Goal: Task Accomplishment & Management: Use online tool/utility

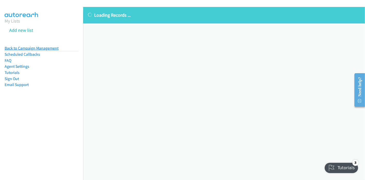
click at [36, 47] on link "Back to Campaign Management" at bounding box center [32, 48] width 54 height 5
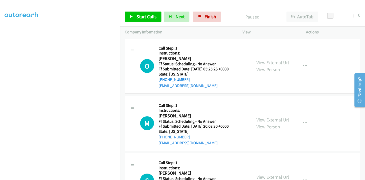
scroll to position [108, 0]
click at [279, 63] on link "View External Url" at bounding box center [272, 63] width 33 height 6
click at [268, 119] on link "View External Url" at bounding box center [272, 120] width 33 height 6
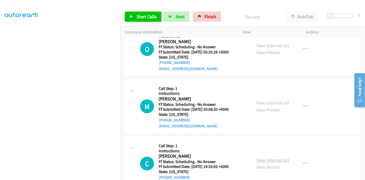
scroll to position [28, 0]
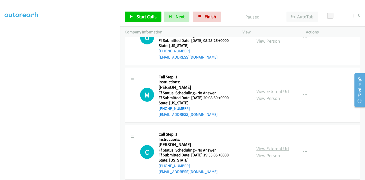
click at [264, 147] on link "View External Url" at bounding box center [272, 149] width 33 height 6
click at [141, 20] on link "Start Calls" at bounding box center [143, 17] width 37 height 10
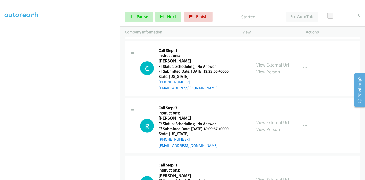
scroll to position [114, 0]
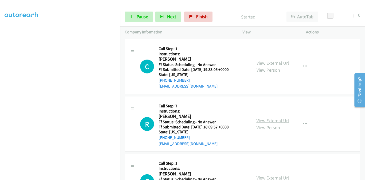
click at [262, 120] on link "View External Url" at bounding box center [272, 121] width 33 height 6
click at [267, 119] on link "View External Url" at bounding box center [272, 121] width 33 height 6
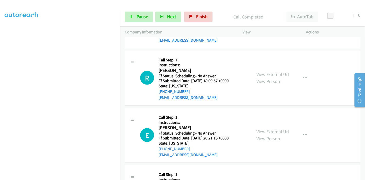
scroll to position [0, 0]
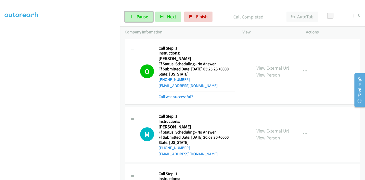
click at [133, 16] on icon at bounding box center [132, 17] width 4 height 4
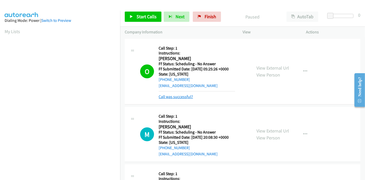
click at [162, 98] on link "Call was successful?" at bounding box center [176, 96] width 34 height 5
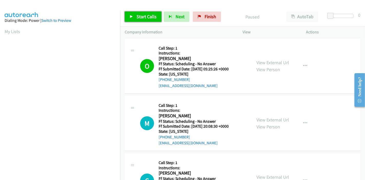
click at [137, 15] on span "Start Calls" at bounding box center [147, 17] width 20 height 6
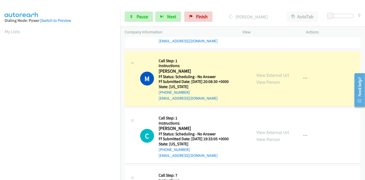
scroll to position [57, 0]
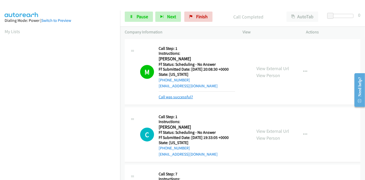
click at [171, 97] on link "Call was successful?" at bounding box center [176, 96] width 34 height 5
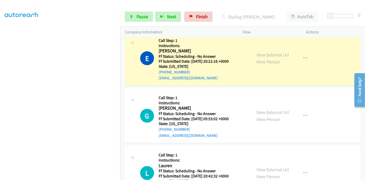
scroll to position [257, 0]
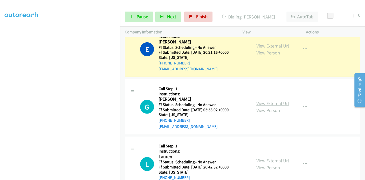
click at [273, 101] on link "View External Url" at bounding box center [272, 103] width 33 height 6
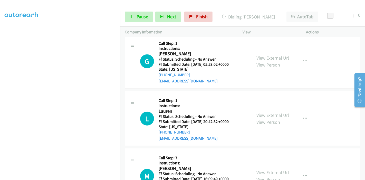
scroll to position [314, 0]
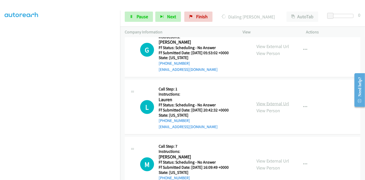
click at [271, 103] on link "View External Url" at bounding box center [272, 104] width 33 height 6
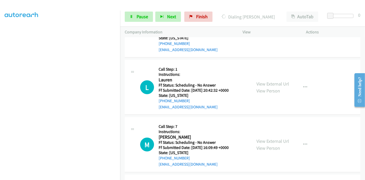
scroll to position [342, 0]
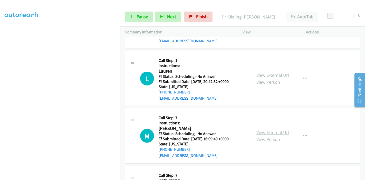
click at [260, 132] on link "View External Url" at bounding box center [272, 132] width 33 height 6
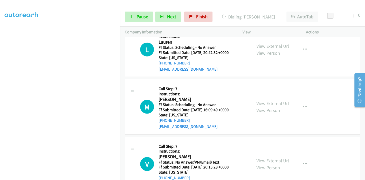
scroll to position [399, 0]
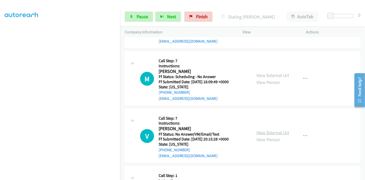
click at [259, 133] on link "View External Url" at bounding box center [272, 133] width 33 height 6
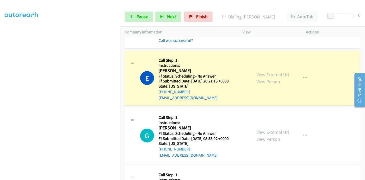
scroll to position [108, 0]
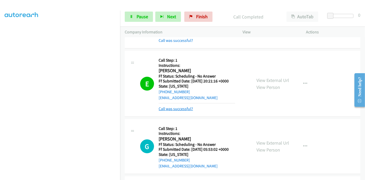
click at [176, 107] on link "Call was successful?" at bounding box center [176, 108] width 34 height 5
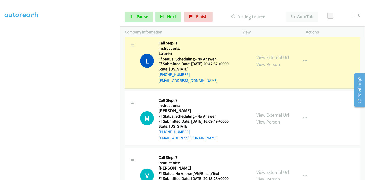
scroll to position [314, 0]
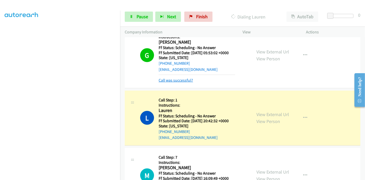
click at [182, 82] on link "Call was successful?" at bounding box center [176, 80] width 34 height 5
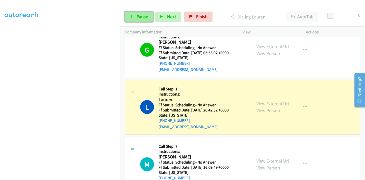
click at [140, 18] on span "Pause" at bounding box center [143, 17] width 12 height 6
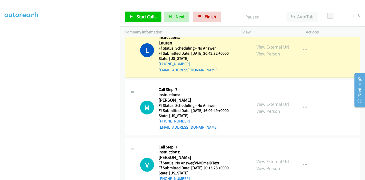
scroll to position [371, 0]
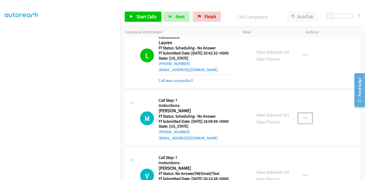
click at [303, 119] on icon "button" at bounding box center [305, 118] width 4 height 4
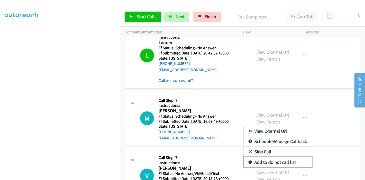
click at [261, 161] on link "Add to do not call list" at bounding box center [278, 162] width 68 height 10
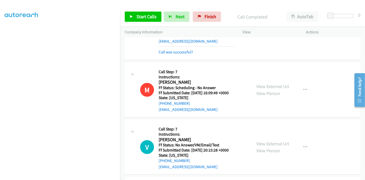
scroll to position [456, 0]
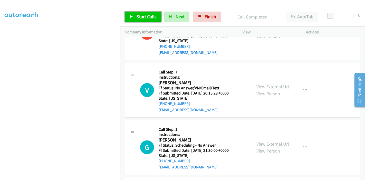
click at [130, 13] on link "Start Calls" at bounding box center [143, 17] width 37 height 10
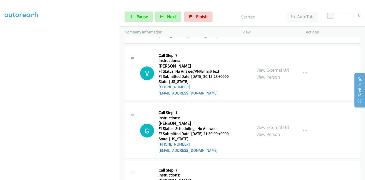
scroll to position [485, 0]
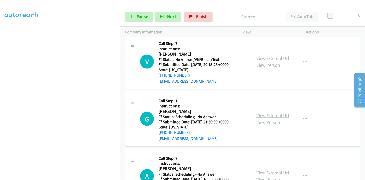
click at [271, 115] on link "View External Url" at bounding box center [272, 115] width 33 height 6
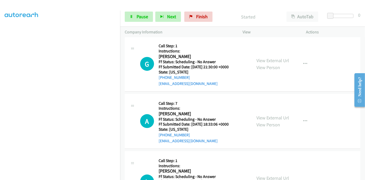
scroll to position [542, 0]
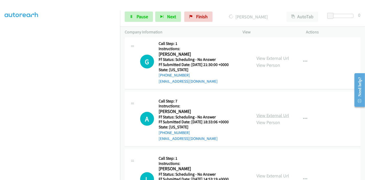
click at [271, 114] on link "View External Url" at bounding box center [272, 115] width 33 height 6
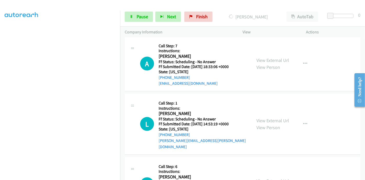
scroll to position [599, 0]
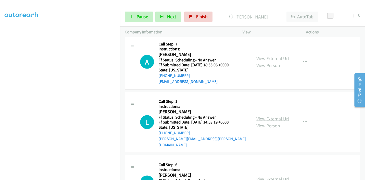
click at [264, 116] on link "View External Url" at bounding box center [272, 119] width 33 height 6
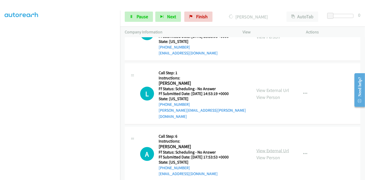
click at [269, 148] on link "View External Url" at bounding box center [272, 151] width 33 height 6
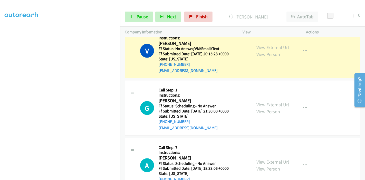
scroll to position [456, 0]
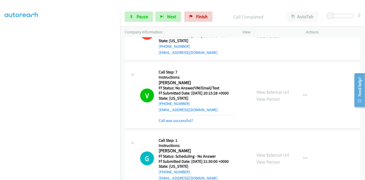
click at [171, 123] on div "V Callback Scheduled Call Step: 7 Instructions: Vance Kunz America/Denver Ff St…" at bounding box center [243, 96] width 236 height 66
click at [171, 119] on link "Call was successful?" at bounding box center [176, 120] width 34 height 5
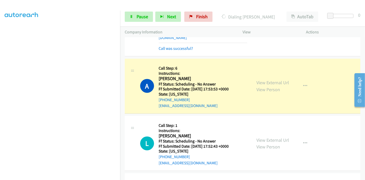
scroll to position [741, 0]
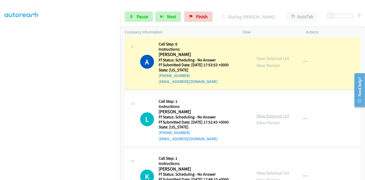
click at [264, 113] on link "View External Url" at bounding box center [272, 116] width 33 height 6
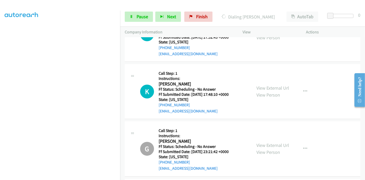
scroll to position [827, 0]
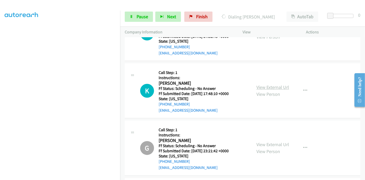
click at [266, 84] on link "View External Url" at bounding box center [272, 87] width 33 height 6
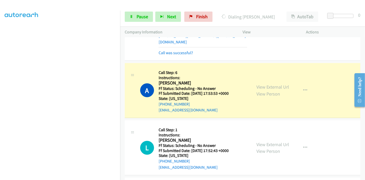
scroll to position [656, 0]
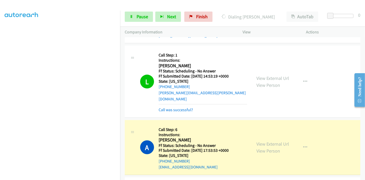
click at [172, 105] on div "L Callback Scheduled Call Step: 1 Instructions: Lottie Prenevost America/New_Yo…" at bounding box center [243, 82] width 236 height 72
click at [172, 107] on link "Call was successful?" at bounding box center [176, 109] width 34 height 5
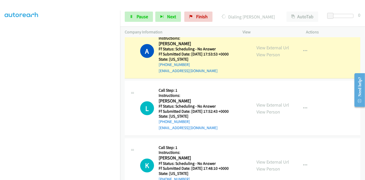
scroll to position [747, 0]
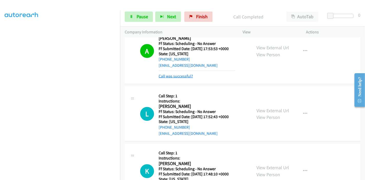
click at [180, 74] on link "Call was successful?" at bounding box center [176, 76] width 34 height 5
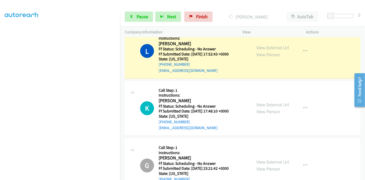
scroll to position [770, 0]
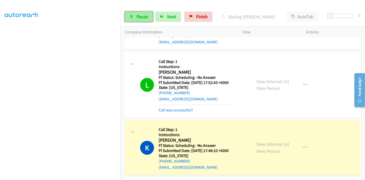
click at [131, 18] on icon at bounding box center [132, 17] width 4 height 4
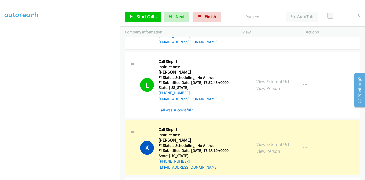
click at [172, 108] on link "Call was successful?" at bounding box center [176, 110] width 34 height 5
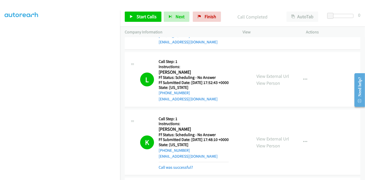
click at [174, 165] on div "Call was successful?" at bounding box center [194, 168] width 70 height 6
click at [172, 165] on link "Call was successful?" at bounding box center [176, 167] width 34 height 5
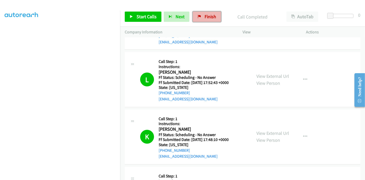
drag, startPoint x: 205, startPoint y: 15, endPoint x: 202, endPoint y: 20, distance: 6.1
click at [205, 15] on span "Finish" at bounding box center [211, 17] width 12 height 6
